Goal: Find specific page/section: Find specific page/section

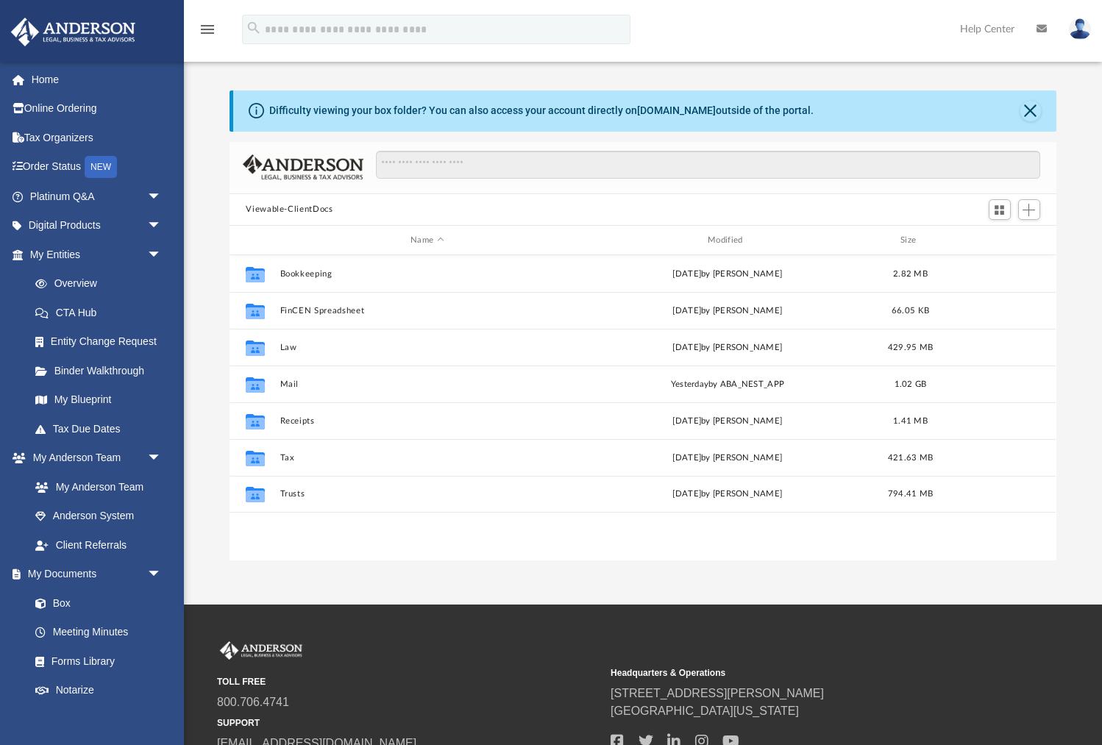
scroll to position [334, 826]
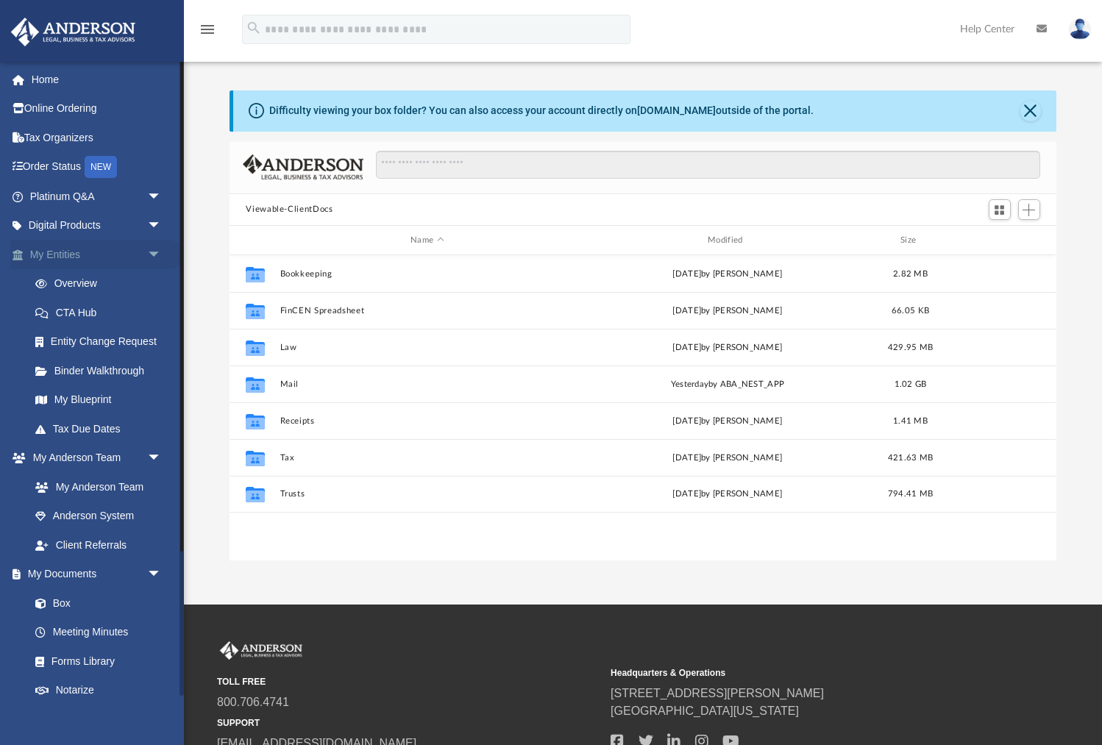
click at [66, 253] on link "My Entities arrow_drop_down" at bounding box center [97, 254] width 174 height 29
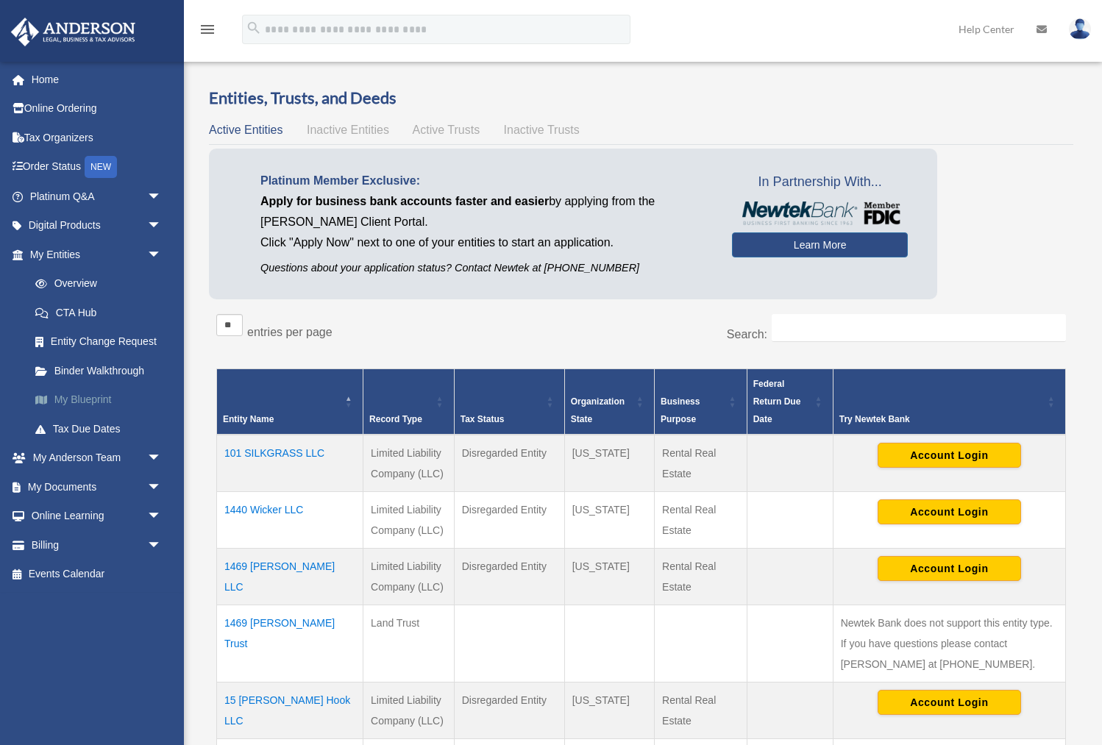
click at [91, 400] on link "My Blueprint" at bounding box center [102, 400] width 163 height 29
